Goal: Task Accomplishment & Management: Complete application form

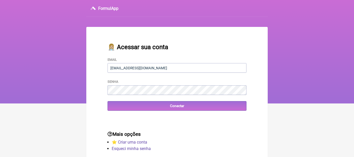
type input "[EMAIL_ADDRESS][DOMAIN_NAME]"
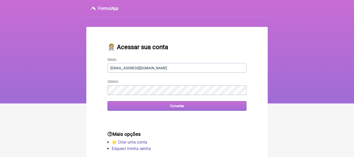
click at [179, 108] on input "Conectar" at bounding box center [177, 106] width 139 height 10
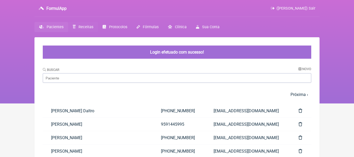
click at [91, 27] on span "Receitas" at bounding box center [86, 27] width 15 height 4
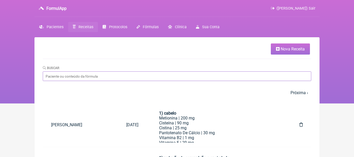
click at [138, 78] on input "Buscar" at bounding box center [177, 77] width 269 height 10
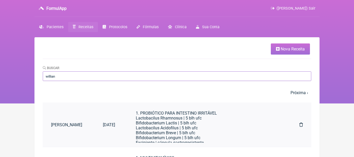
type input "willian"
click at [190, 124] on div "Bifidobacterium Lactis | 5 blh ufc" at bounding box center [207, 123] width 143 height 5
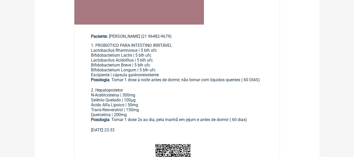
scroll to position [189, 0]
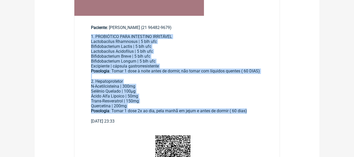
drag, startPoint x: 92, startPoint y: 38, endPoint x: 251, endPoint y: 113, distance: 176.4
click at [251, 113] on div "1. PROBIÓTICO PARA INTESTINO IRRITÁVEL Lactobacilus Rhamnosus | 5 blh ufc Bifid…" at bounding box center [177, 76] width 172 height 85
copy div "1. PROBIÓTICO PARA INTESTINO IRRITÁVEL Lactobacilus Rhamnosus | 5 blh ufc Bifid…"
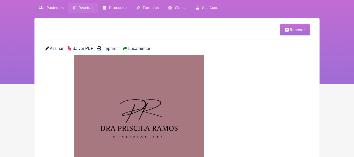
scroll to position [0, 0]
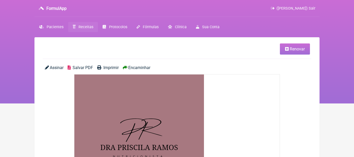
click at [81, 28] on span "Receitas" at bounding box center [86, 27] width 15 height 4
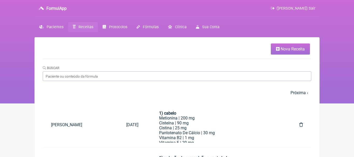
click at [286, 49] on span "Nova Receita" at bounding box center [293, 49] width 24 height 5
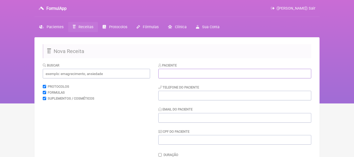
click at [212, 72] on input "text" at bounding box center [234, 74] width 153 height 10
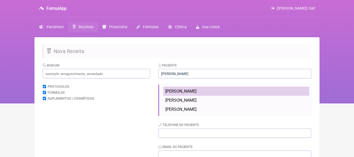
click at [216, 96] on li "[PERSON_NAME]" at bounding box center [236, 91] width 146 height 9
type input "[PERSON_NAME]"
type input "[PHONE_NUMBER]"
type input "[EMAIL_ADDRESS][DOMAIN_NAME]"
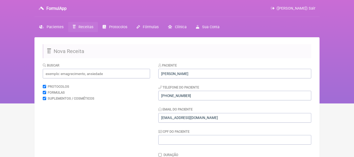
scroll to position [86, 0]
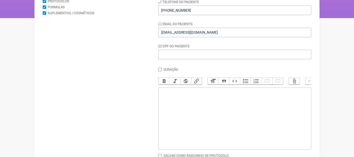
click at [197, 110] on trix-editor at bounding box center [234, 119] width 153 height 62
paste trix-editor "<div>1. PROBIÓTICO PARA INTESTINO IRRITÁVEL</div><div>Lactobacilus Rhamnosus | …"
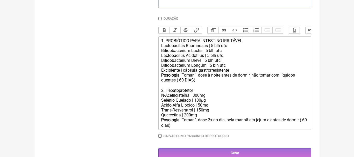
scroll to position [138, 0]
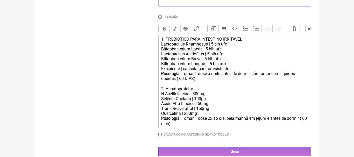
click at [182, 81] on div "Posologia : Tomar 1 dose à noite antes de dormir, não tomar com líquidos quente…" at bounding box center [234, 76] width 147 height 10
click at [163, 121] on div "Posologia : Tomar 1 dose 2x ao dia, pela manhã em [GEOGRAPHIC_DATA] e antes de …" at bounding box center [234, 121] width 147 height 10
type trix-editor "<div>1. PROBIÓTICO PARA INTESTINO IRRITÁVEL</div><div>Lactobacilus Rhamnosus | …"
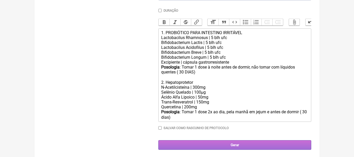
click at [236, 144] on input "Gerar" at bounding box center [234, 146] width 153 height 10
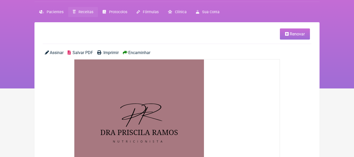
scroll to position [18, 0]
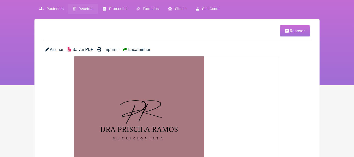
click at [147, 50] on span "Encaminhar" at bounding box center [139, 49] width 22 height 5
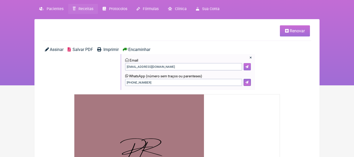
click at [249, 67] on button at bounding box center [247, 66] width 7 height 7
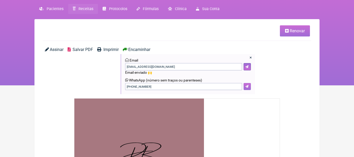
click at [247, 87] on icon at bounding box center [247, 86] width 3 height 3
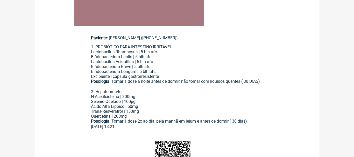
scroll to position [225, 0]
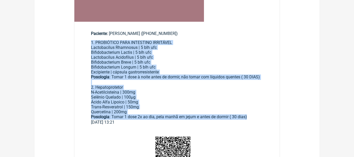
drag, startPoint x: 91, startPoint y: 44, endPoint x: 254, endPoint y: 117, distance: 178.9
click at [254, 117] on div "1. PROBIÓTICO PARA INTESTINO IRRITÁVEL Lactobacilus Rhamnosus | 5 blh ufc Bifid…" at bounding box center [177, 80] width 172 height 80
copy div "1. PROBIÓTICO PARA INTESTINO IRRITÁVEL Lactobacilus Rhamnosus | 5 blh ufc Bifid…"
